Goal: Task Accomplishment & Management: Complete application form

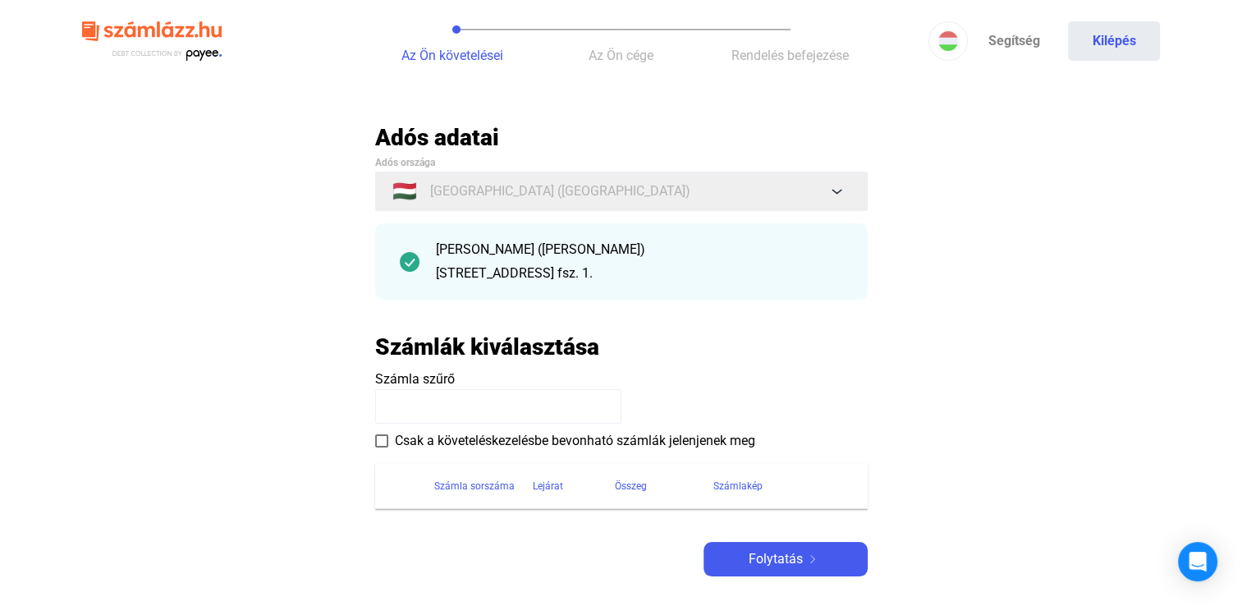
click at [589, 271] on div "[STREET_ADDRESS] fsz. 1." at bounding box center [639, 274] width 407 height 20
click at [695, 278] on div "[STREET_ADDRESS] fsz. 1." at bounding box center [639, 274] width 407 height 20
click at [756, 566] on span "Folytatás" at bounding box center [776, 559] width 54 height 20
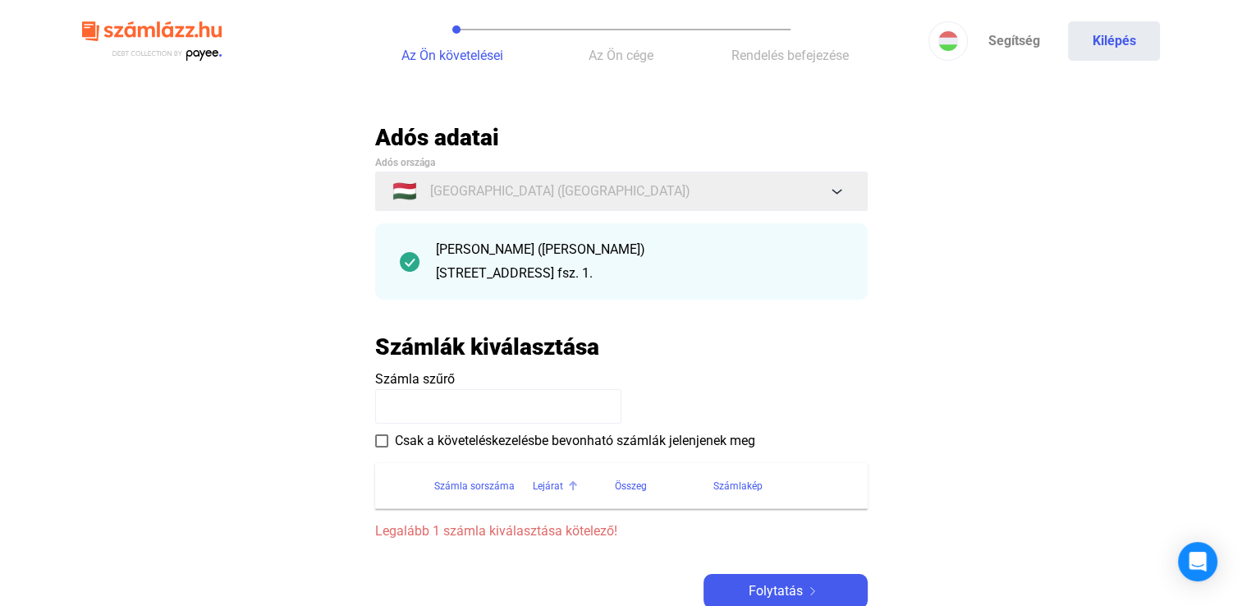
click at [581, 493] on div "Lejárat" at bounding box center [574, 486] width 82 height 20
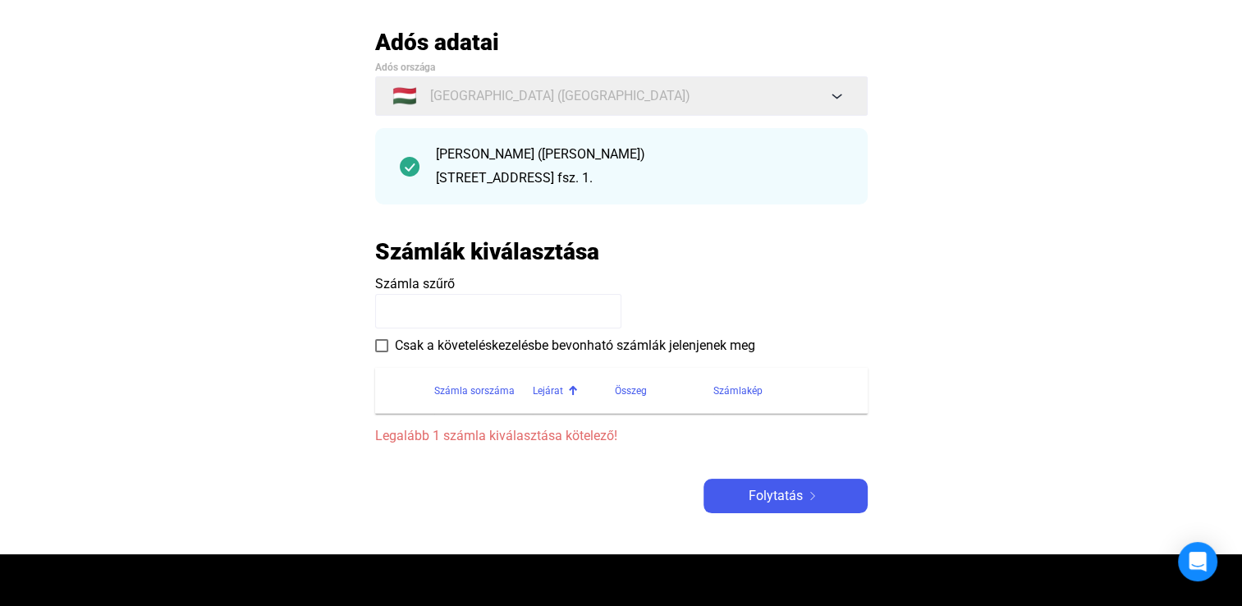
scroll to position [99, 0]
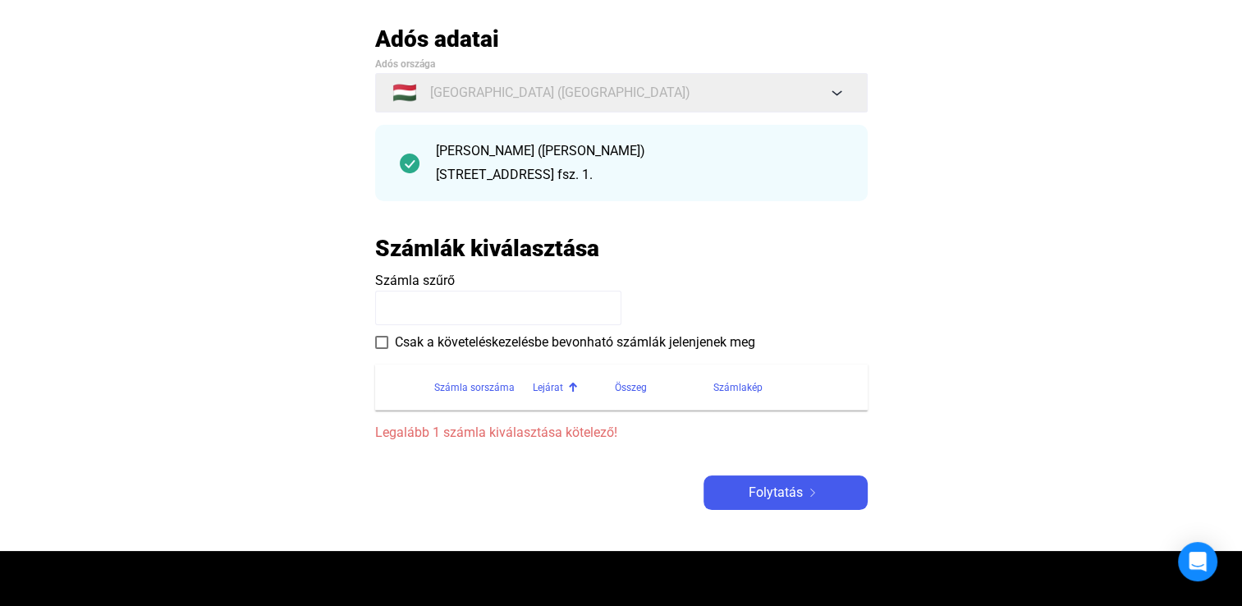
click at [382, 376] on th at bounding box center [404, 388] width 59 height 46
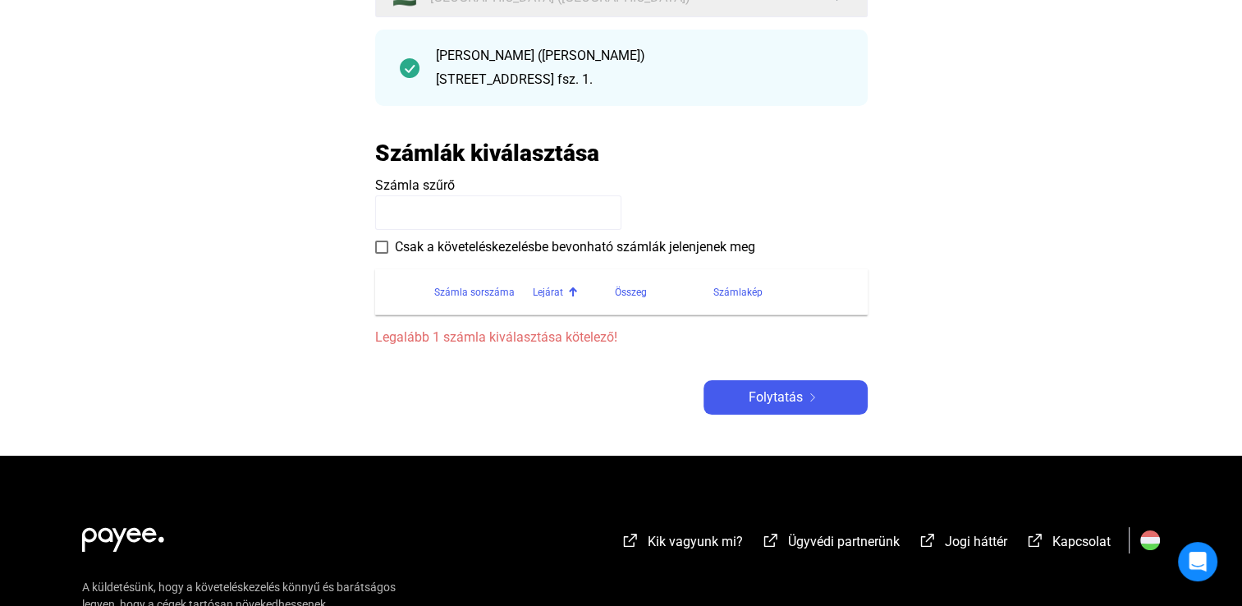
scroll to position [197, 0]
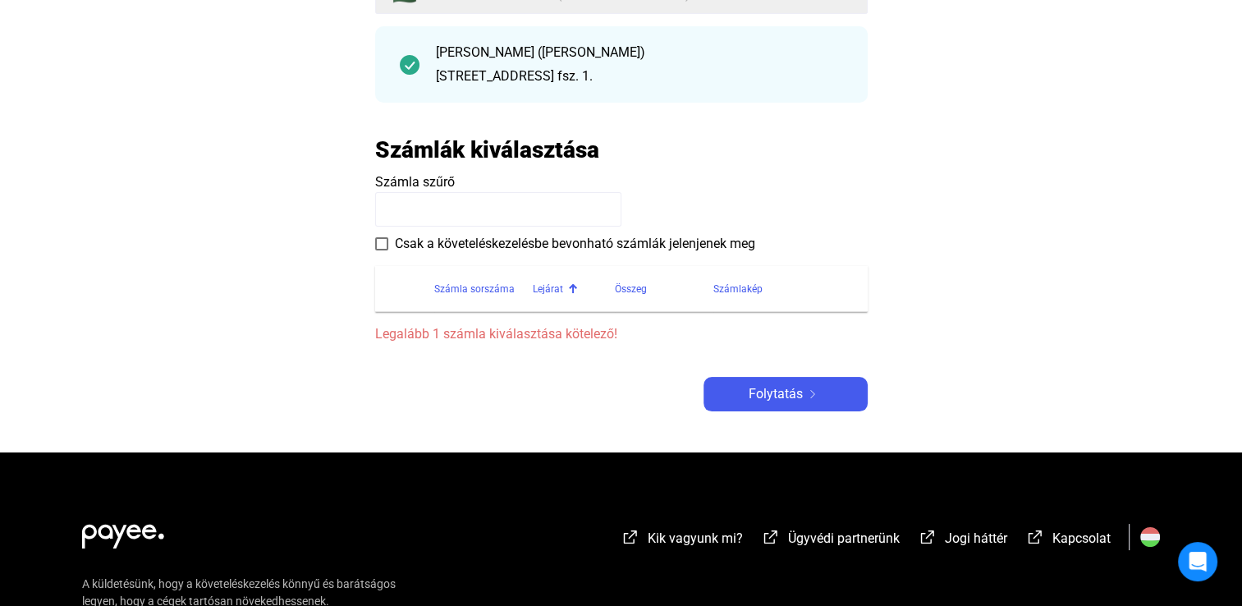
click at [533, 194] on payee-form-field "Számla szűrő" at bounding box center [621, 199] width 493 height 54
click at [533, 194] on input at bounding box center [498, 209] width 246 height 34
click at [529, 205] on input "****" at bounding box center [498, 209] width 246 height 34
type input "*"
click at [542, 254] on section "Számla sorszáma Lejárat Összeg Számlakép Legalább 1 számla kiválasztása kötelez…" at bounding box center [621, 299] width 493 height 91
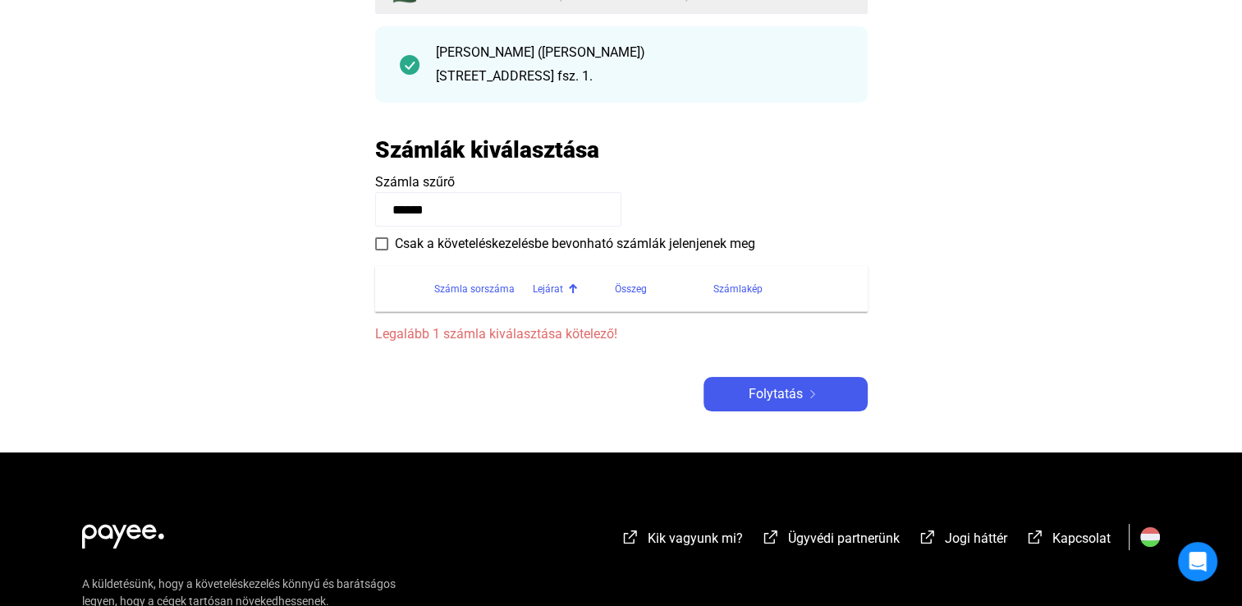
click at [508, 222] on input "******" at bounding box center [498, 209] width 246 height 34
click at [630, 287] on div "Összeg" at bounding box center [631, 289] width 32 height 20
click at [732, 296] on div "Számlakép" at bounding box center [737, 289] width 49 height 20
click at [412, 309] on th at bounding box center [404, 289] width 59 height 46
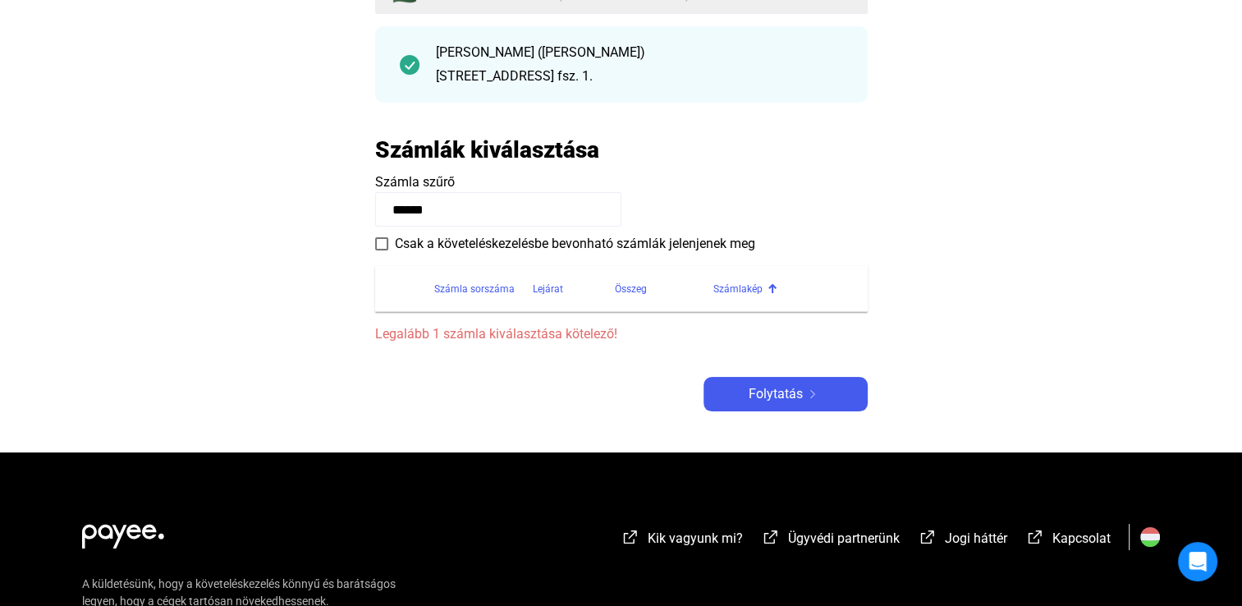
click at [480, 203] on input "******" at bounding box center [498, 209] width 246 height 34
type input "*"
click at [439, 69] on div "[STREET_ADDRESS] fsz. 1." at bounding box center [639, 76] width 407 height 20
click at [407, 62] on img at bounding box center [410, 65] width 20 height 20
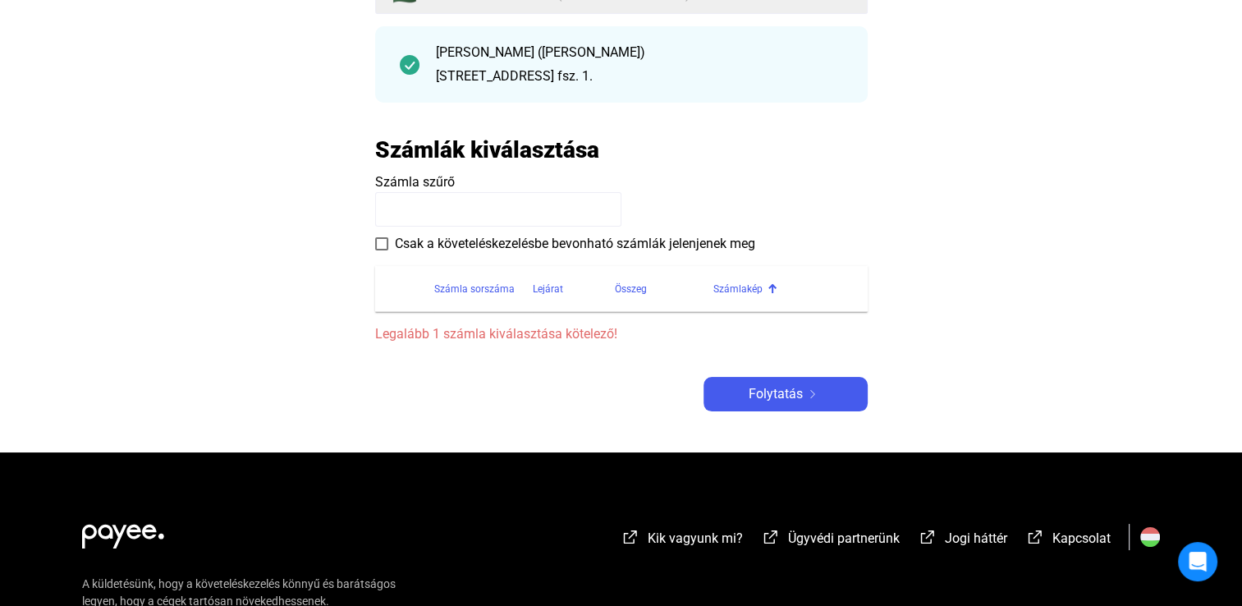
click at [407, 62] on img at bounding box center [410, 65] width 20 height 20
click at [410, 222] on input at bounding box center [498, 209] width 246 height 34
click at [381, 245] on span at bounding box center [381, 243] width 13 height 13
click at [406, 304] on th at bounding box center [404, 289] width 59 height 46
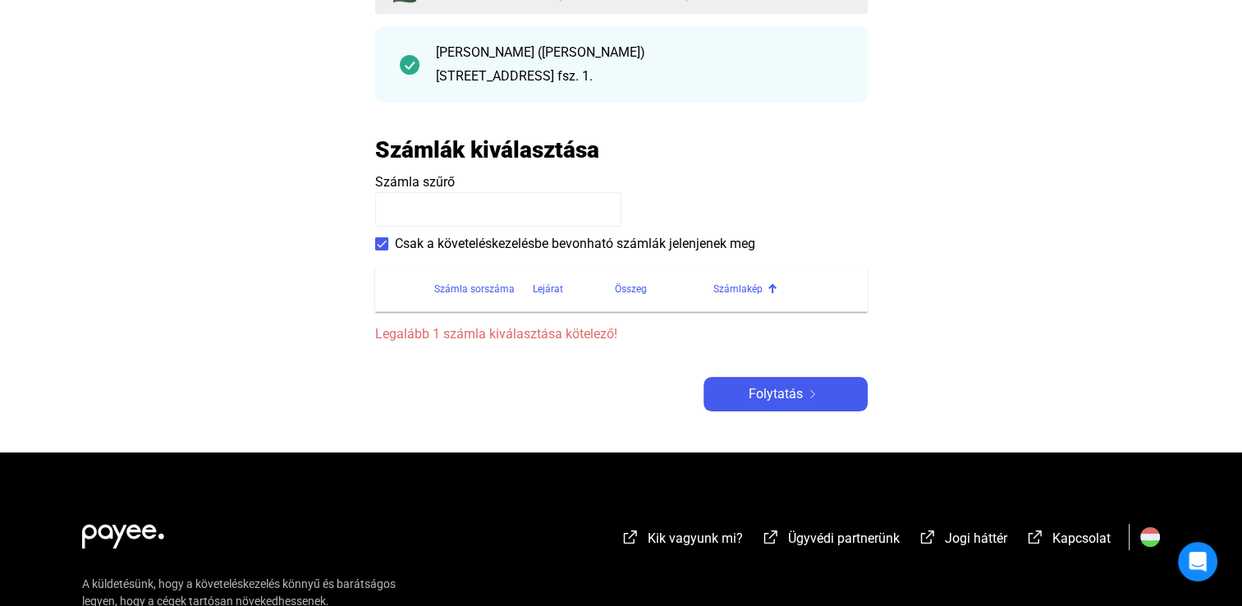
click at [406, 304] on th at bounding box center [404, 289] width 59 height 46
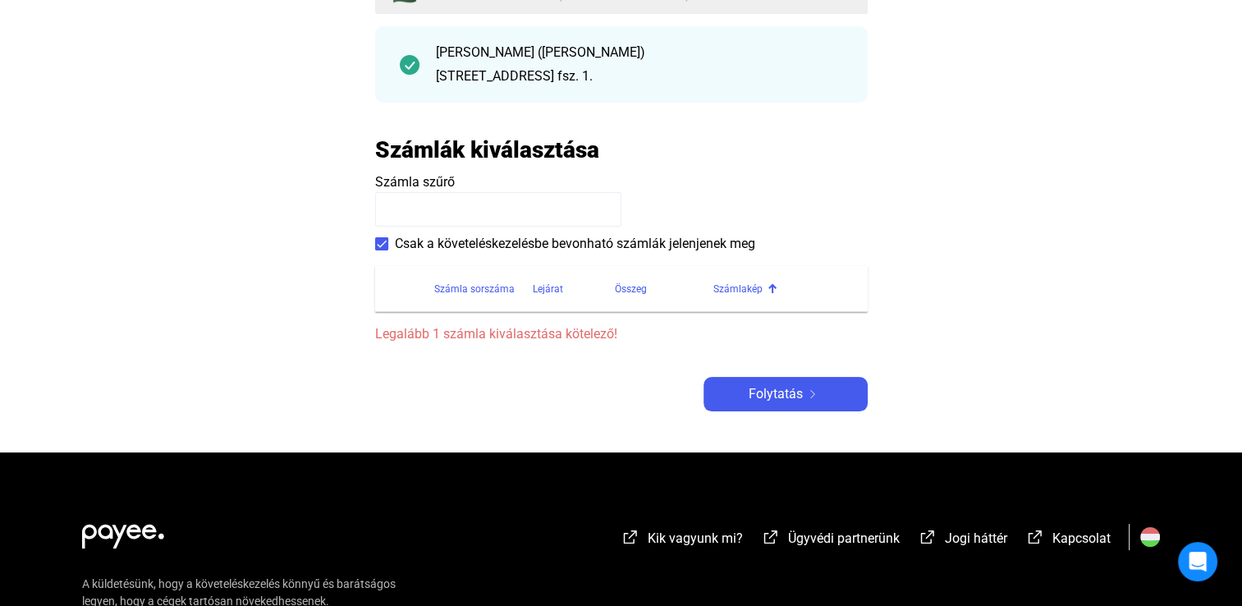
scroll to position [368, 0]
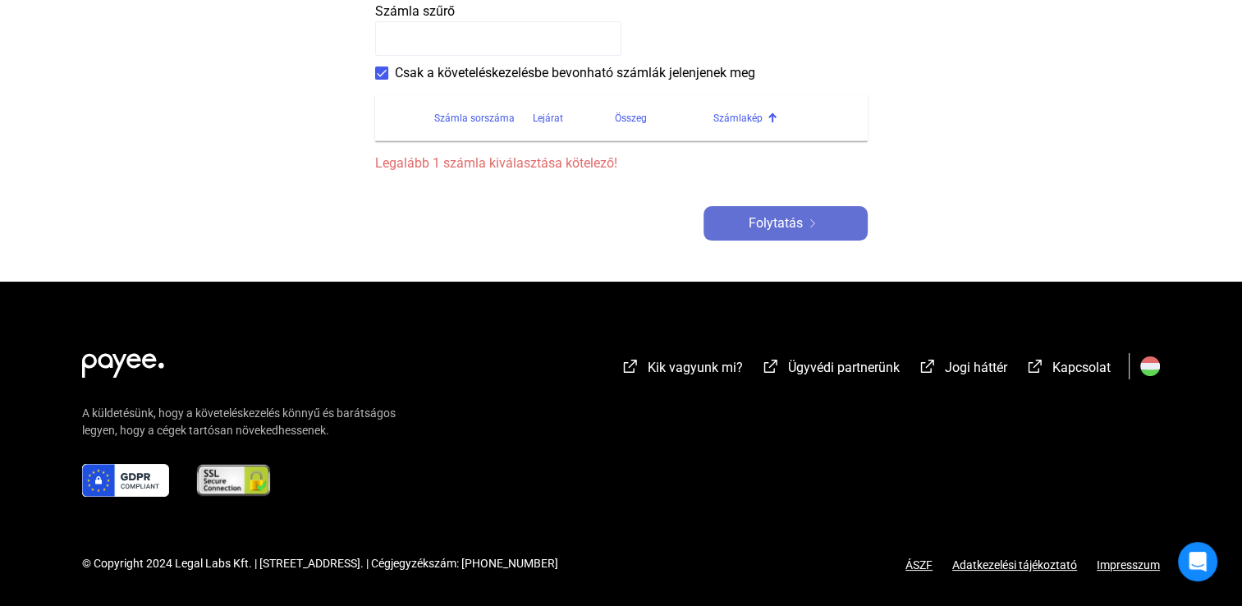
click at [832, 230] on div "Folytatás" at bounding box center [785, 223] width 154 height 20
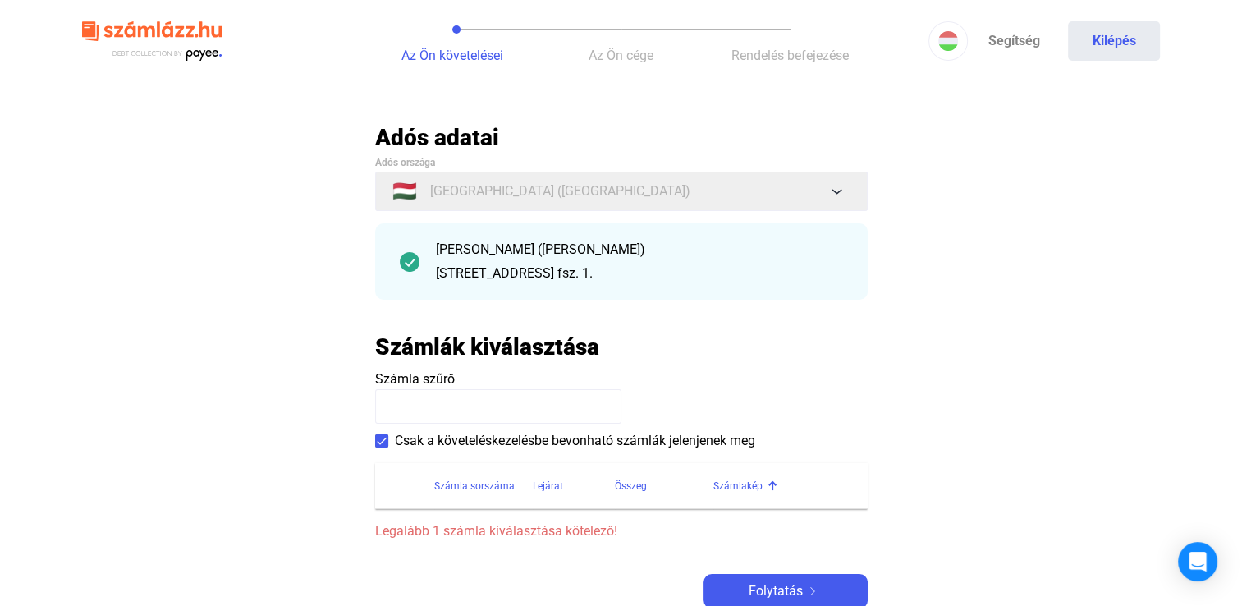
click at [468, 267] on div "[STREET_ADDRESS] fsz. 1." at bounding box center [639, 274] width 407 height 20
